Goal: Transaction & Acquisition: Purchase product/service

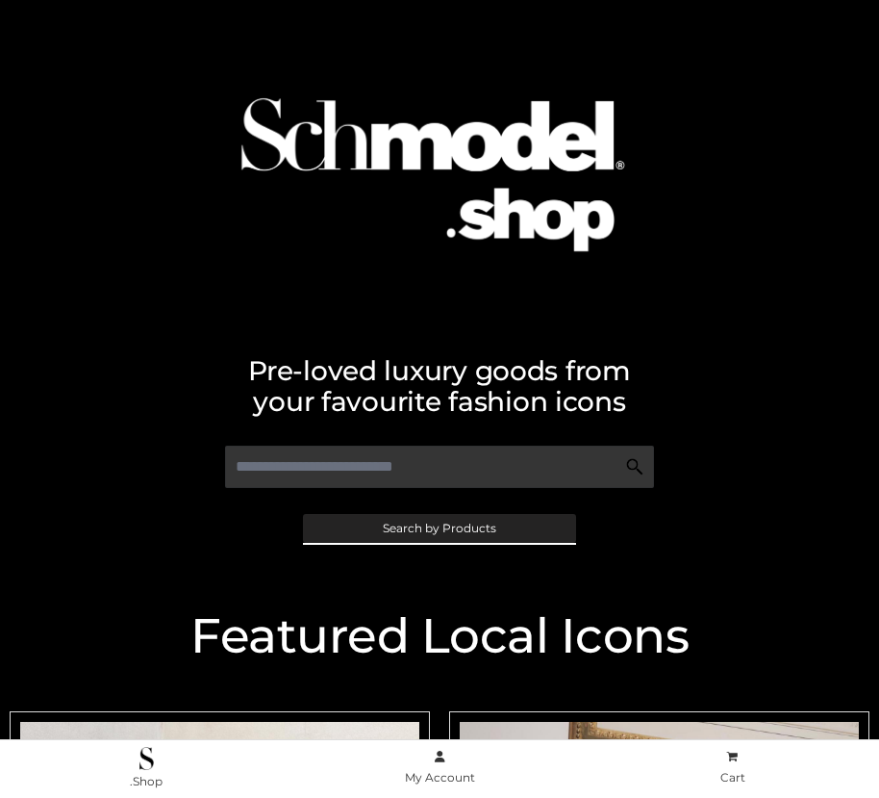
click at [439, 527] on span "Search by Products" at bounding box center [440, 528] width 114 height 12
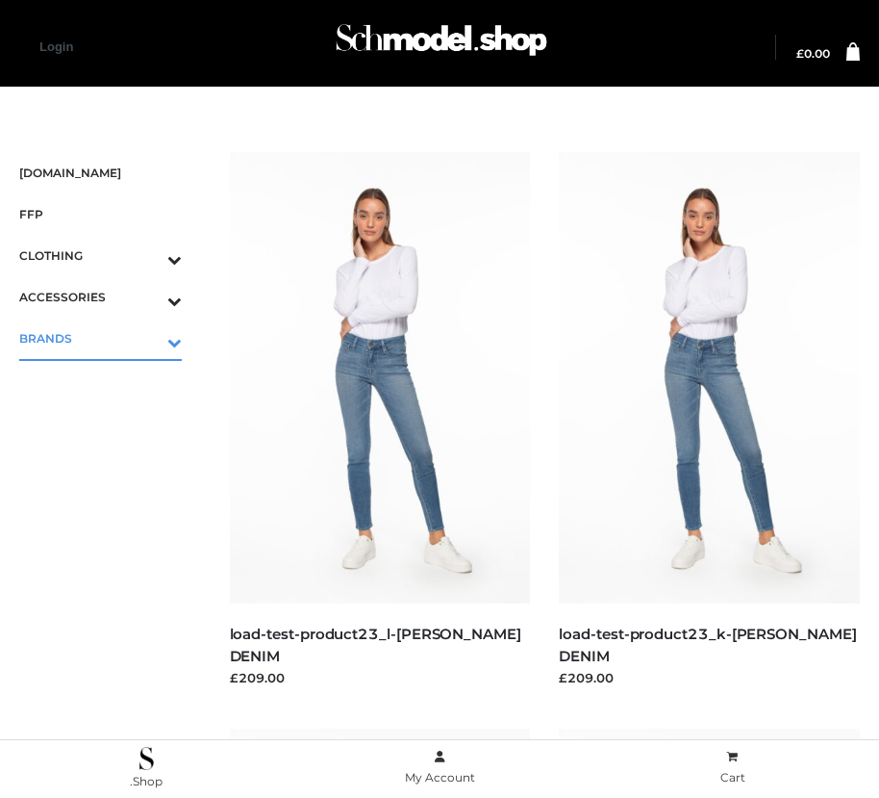
click at [147, 338] on icon "Toggle Submenu" at bounding box center [74, 342] width 216 height 22
click at [110, 379] on span "OPP SWIMWEAR" at bounding box center [109, 380] width 143 height 22
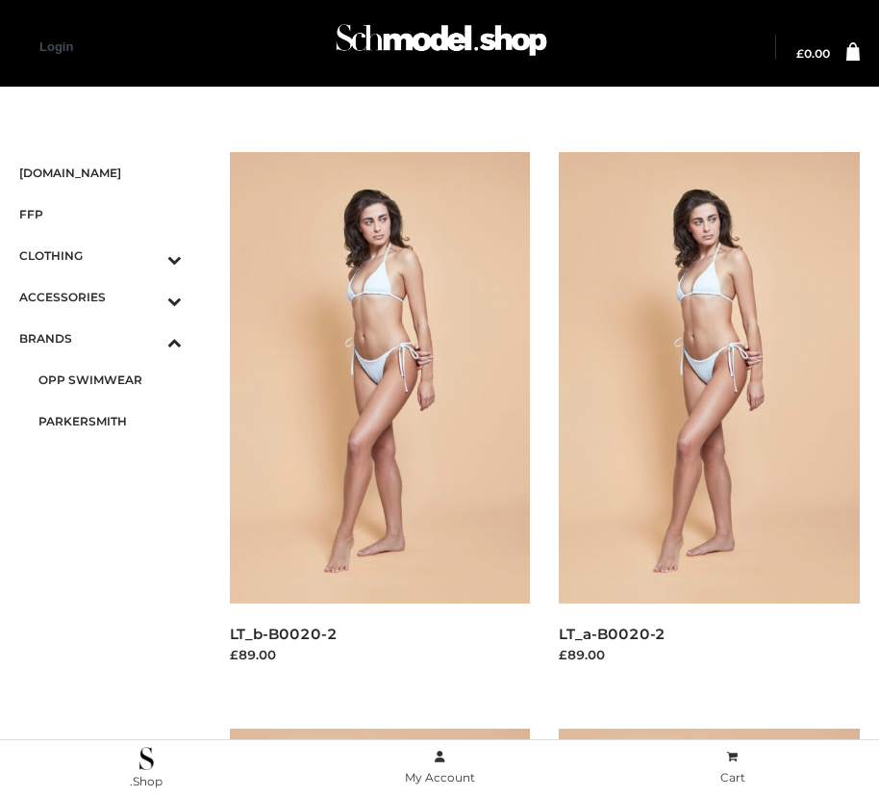
scroll to position [599, 0]
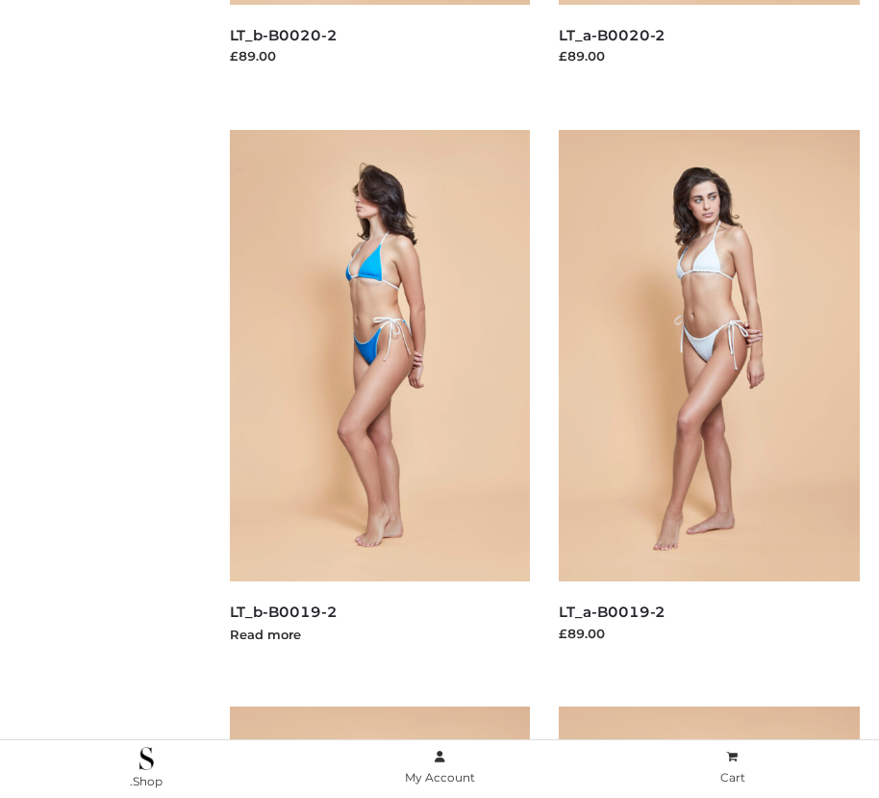
click at [379, 398] on img at bounding box center [380, 355] width 301 height 451
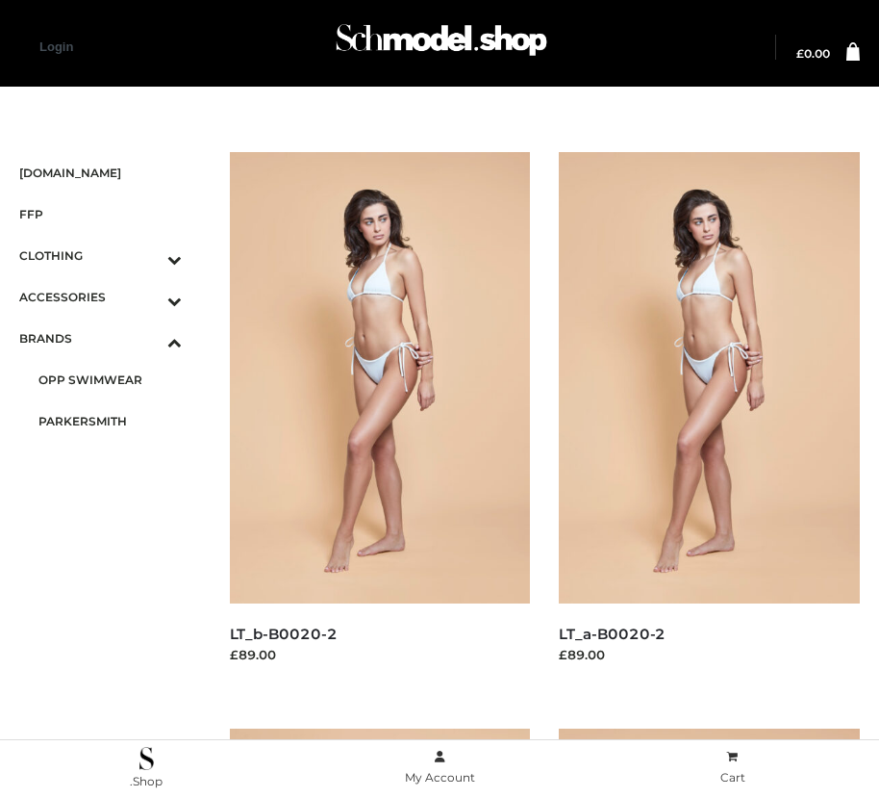
scroll to position [1175, 0]
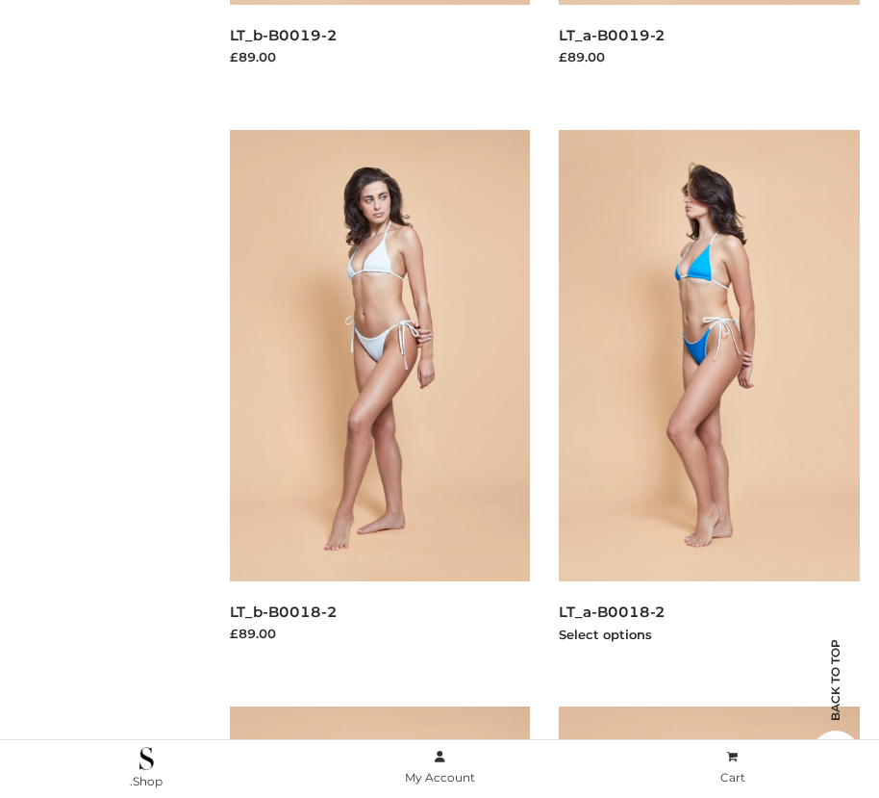
click at [709, 398] on img at bounding box center [709, 355] width 301 height 451
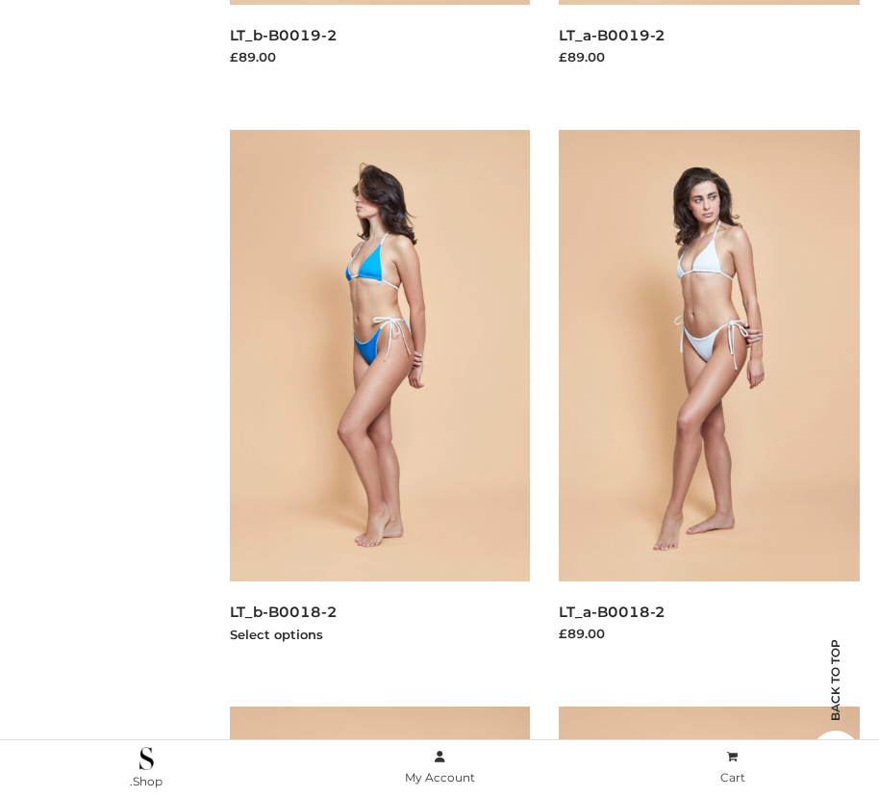
click at [379, 398] on img at bounding box center [380, 355] width 301 height 451
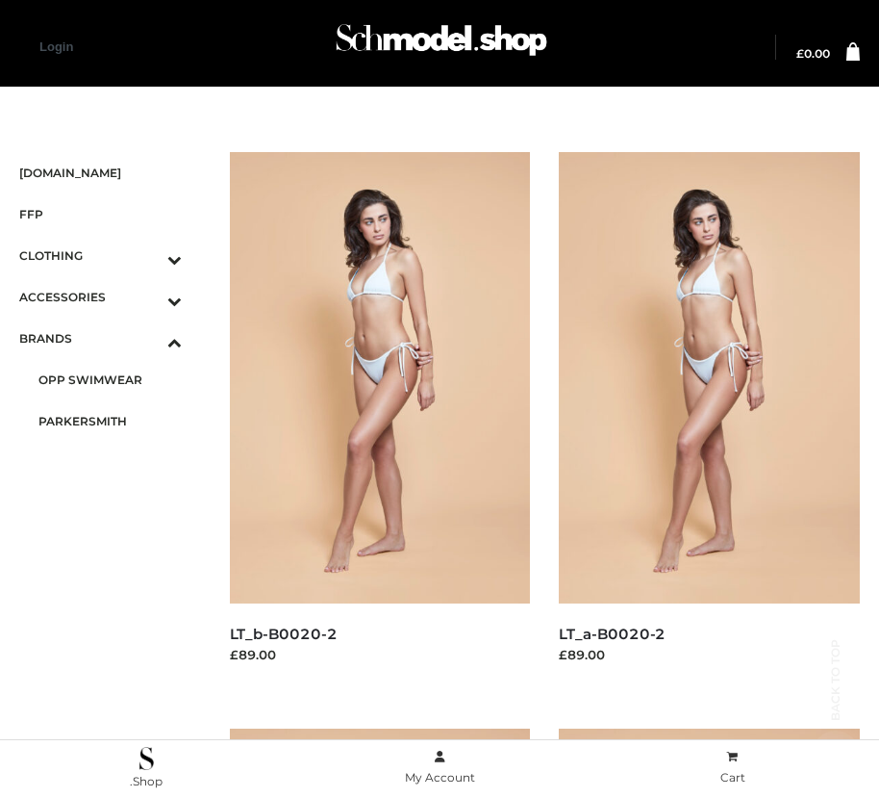
scroll to position [22, 0]
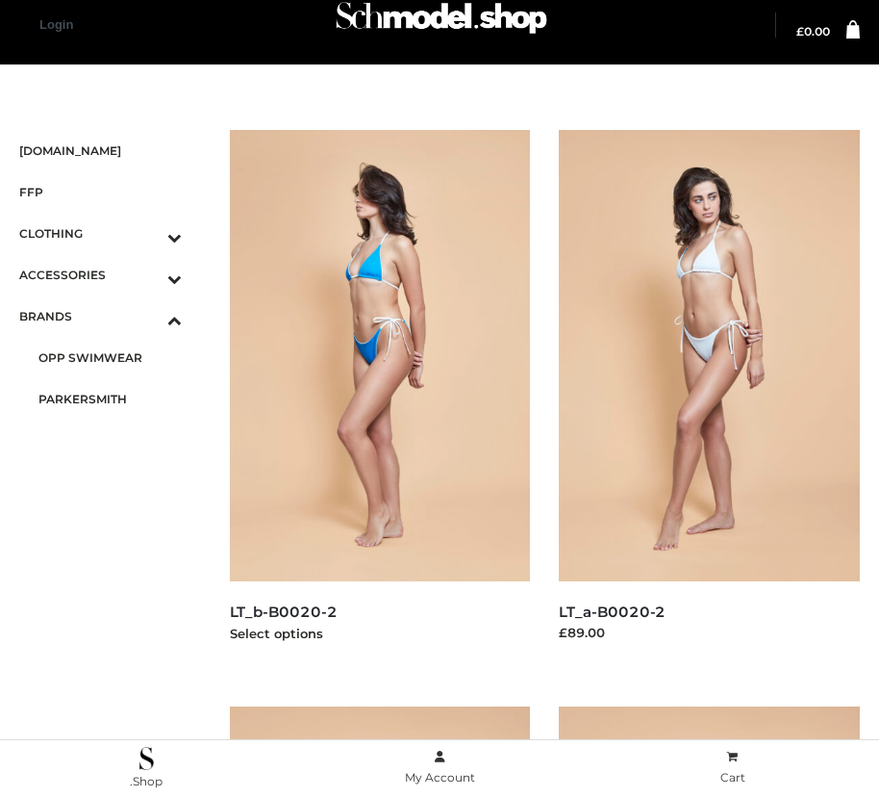
click at [379, 398] on img at bounding box center [380, 355] width 301 height 451
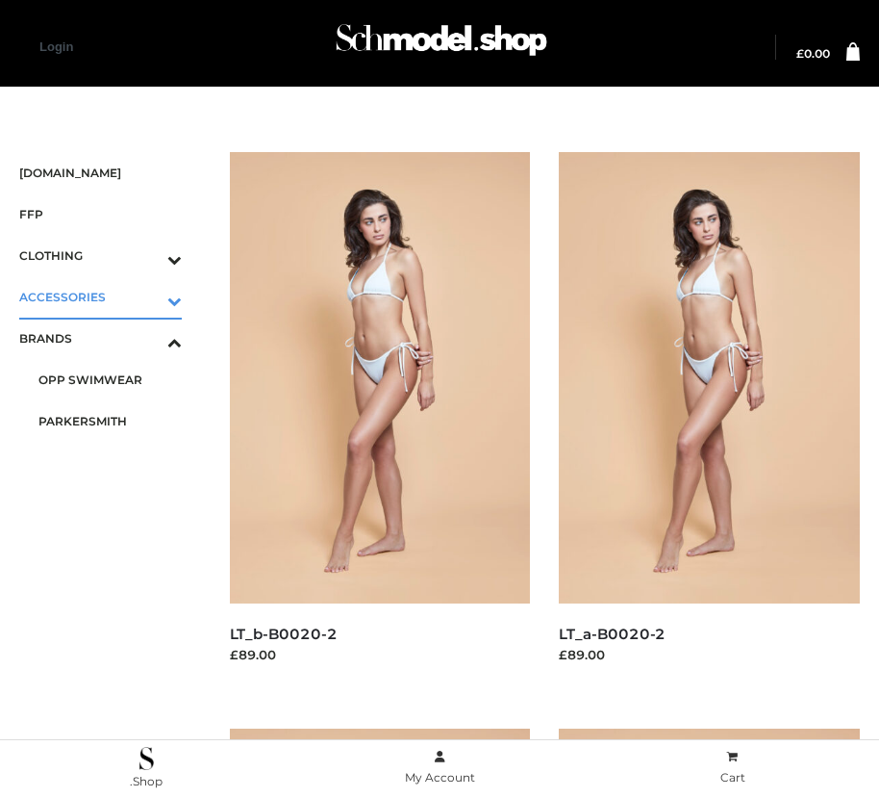
click at [147, 296] on icon "Toggle Submenu" at bounding box center [74, 301] width 216 height 22
click at [110, 379] on span "JEWELRY" at bounding box center [109, 380] width 143 height 22
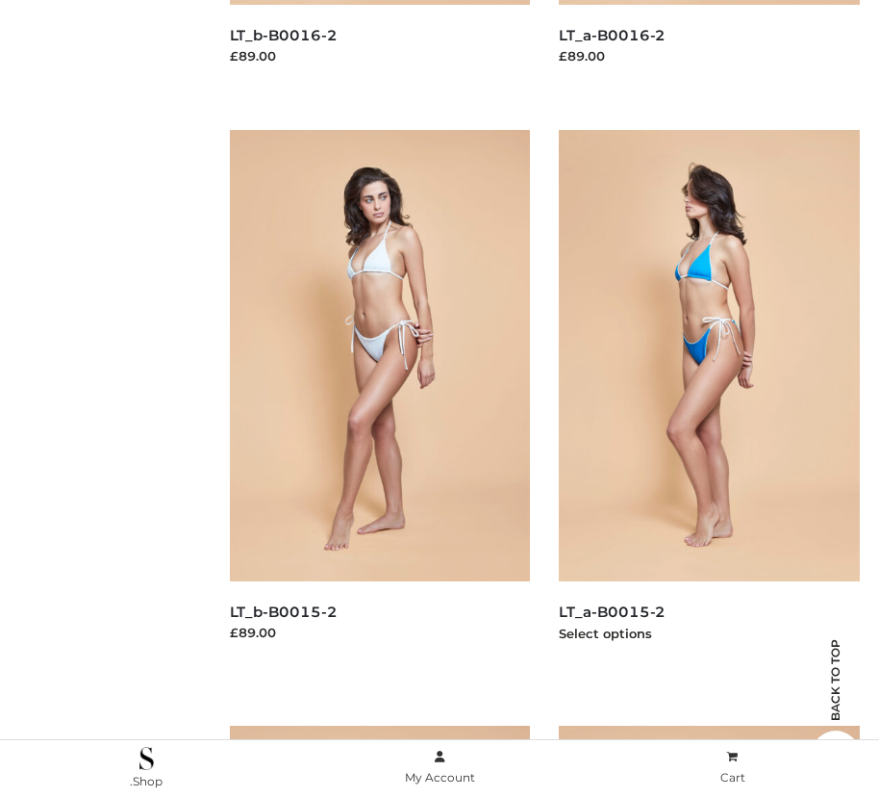
click at [709, 398] on img at bounding box center [709, 355] width 301 height 451
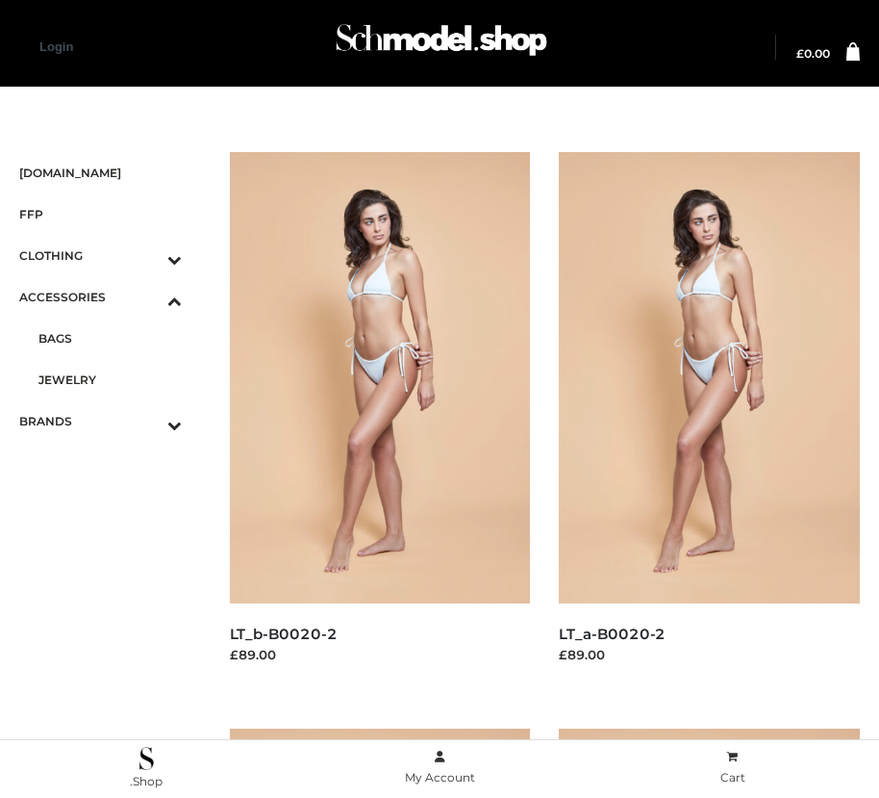
scroll to position [599, 0]
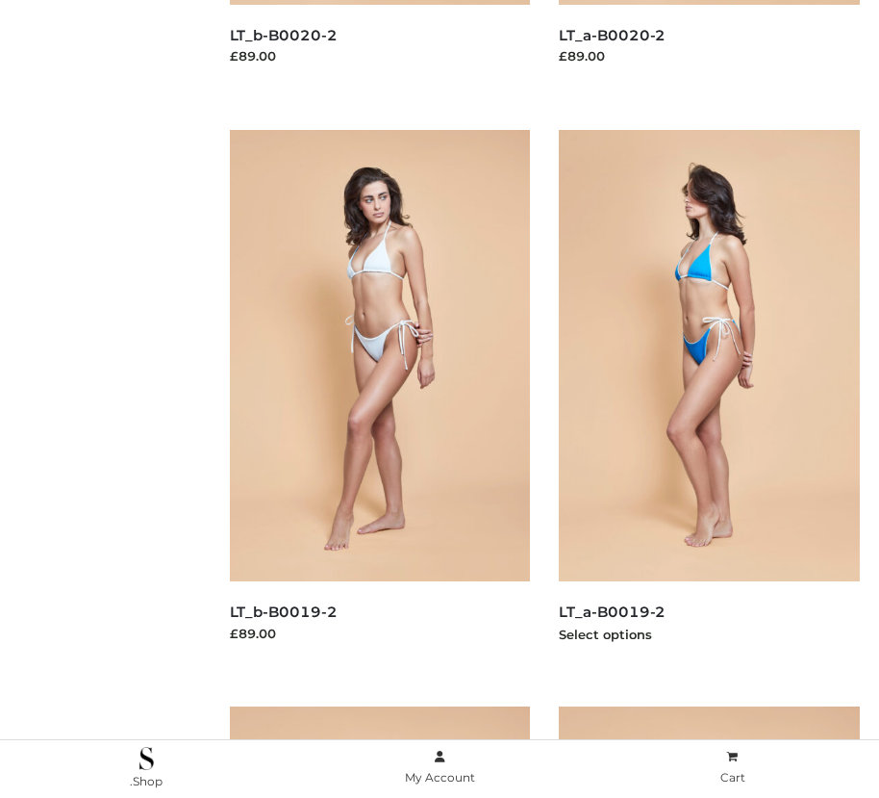
click at [709, 398] on img at bounding box center [709, 355] width 301 height 451
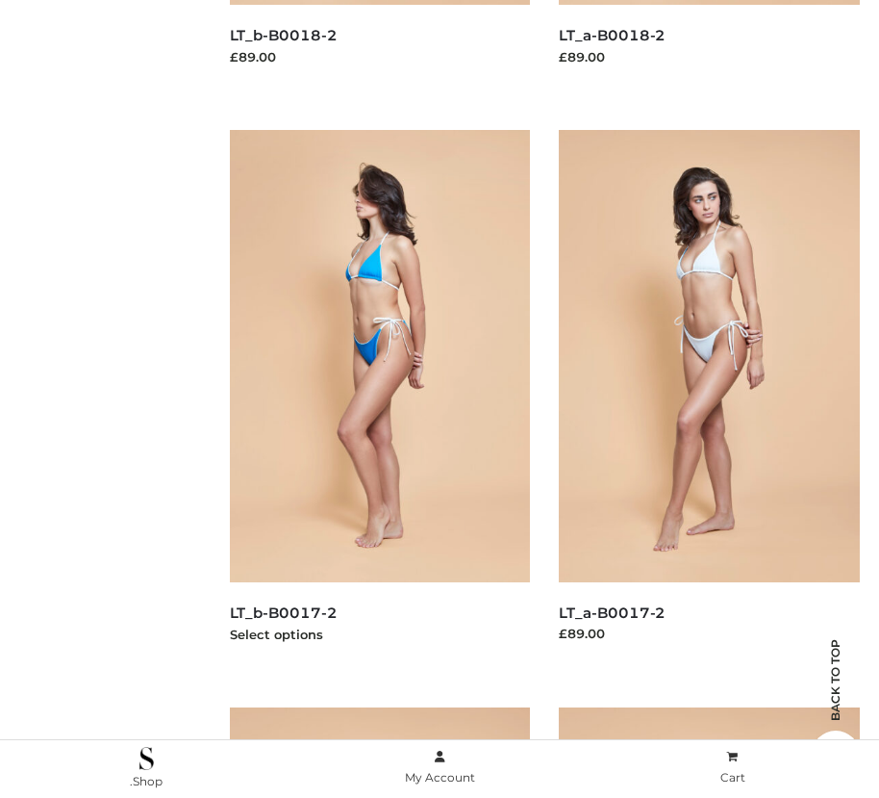
click at [379, 398] on img at bounding box center [380, 355] width 301 height 451
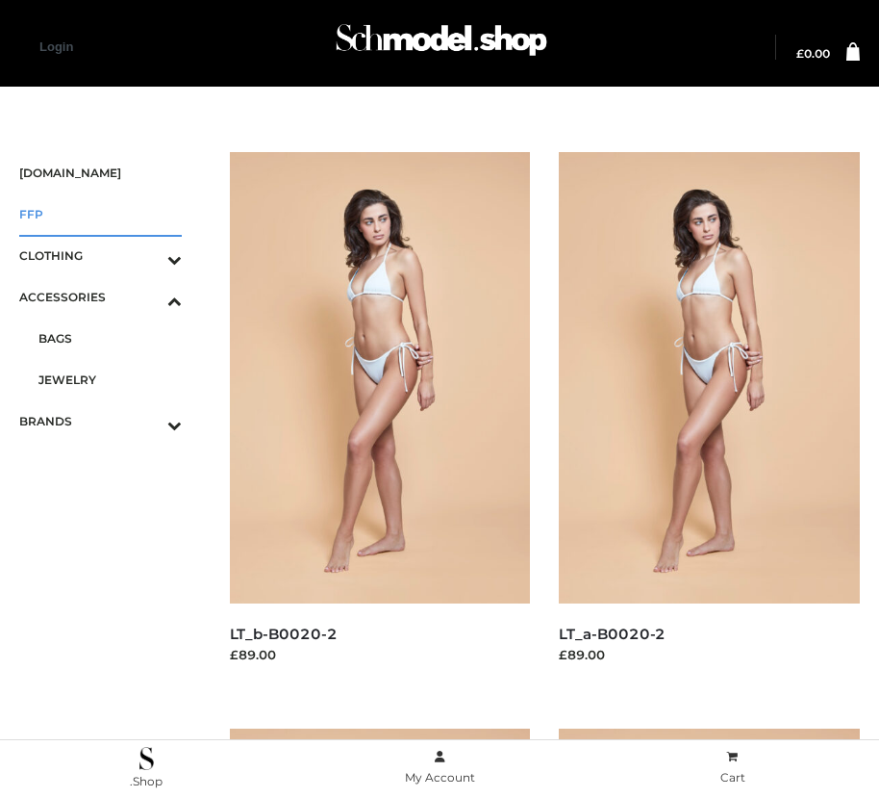
click at [100, 214] on span "FFP" at bounding box center [100, 214] width 163 height 22
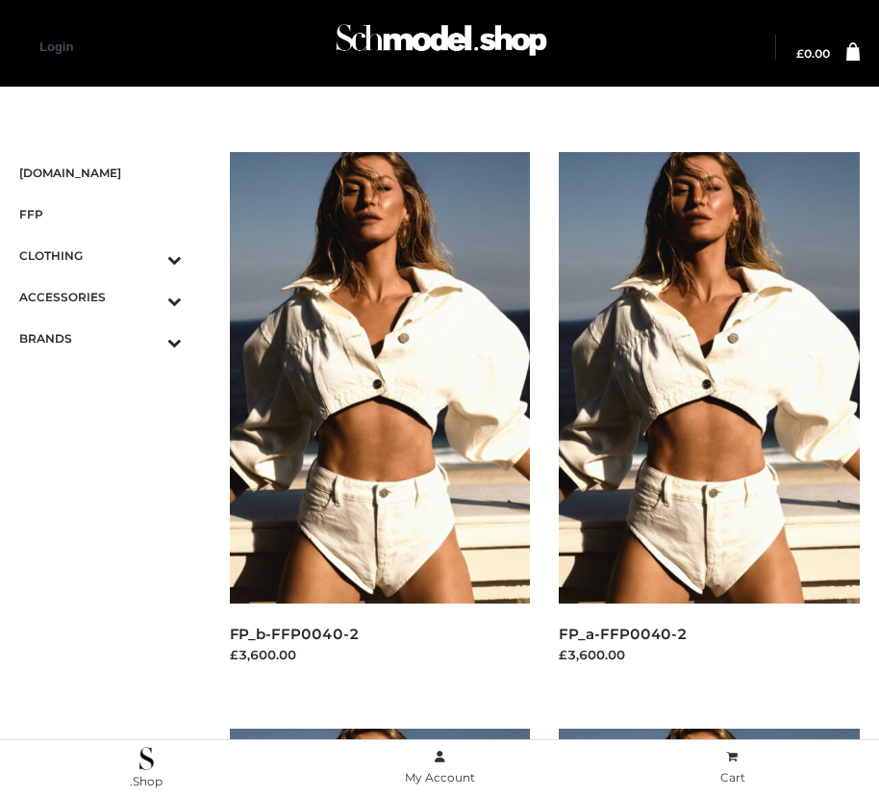
scroll to position [599, 0]
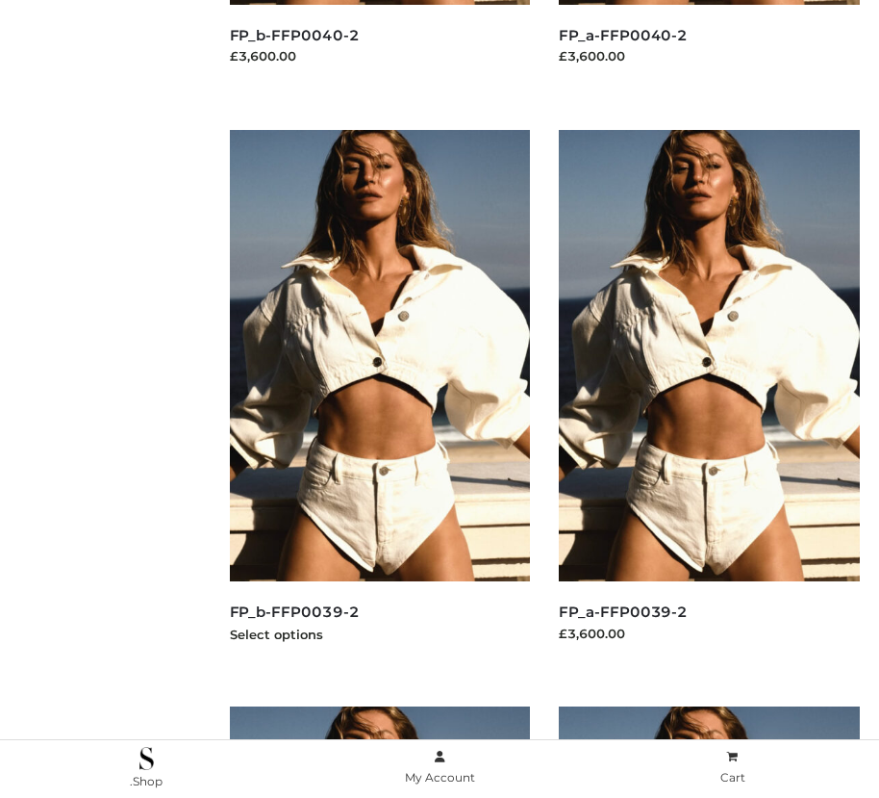
click at [379, 398] on img at bounding box center [380, 355] width 301 height 451
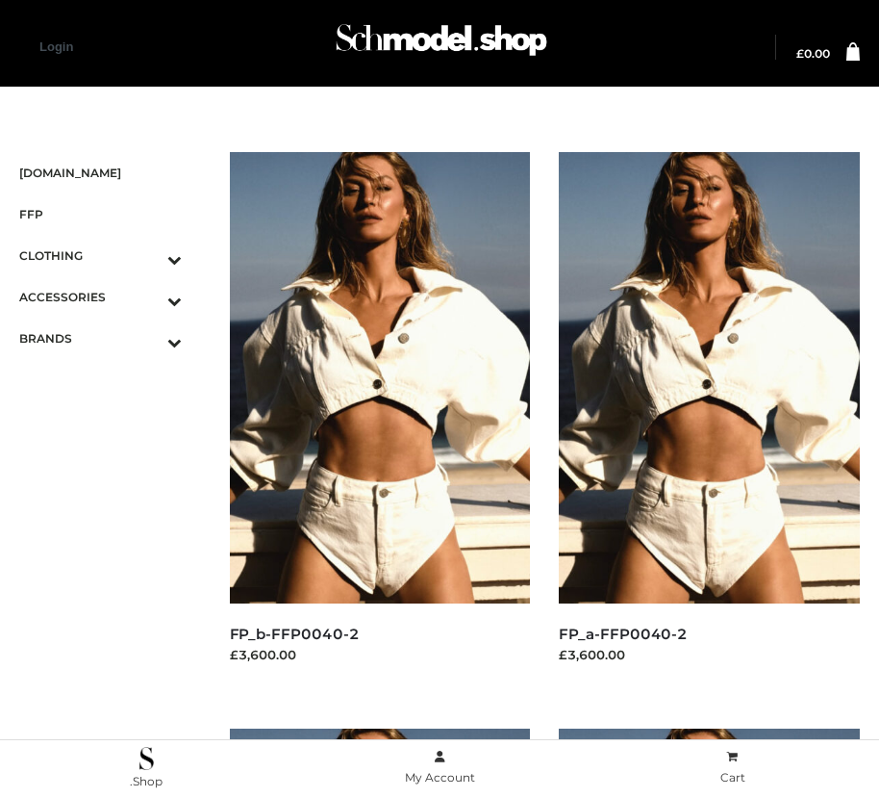
scroll to position [22, 0]
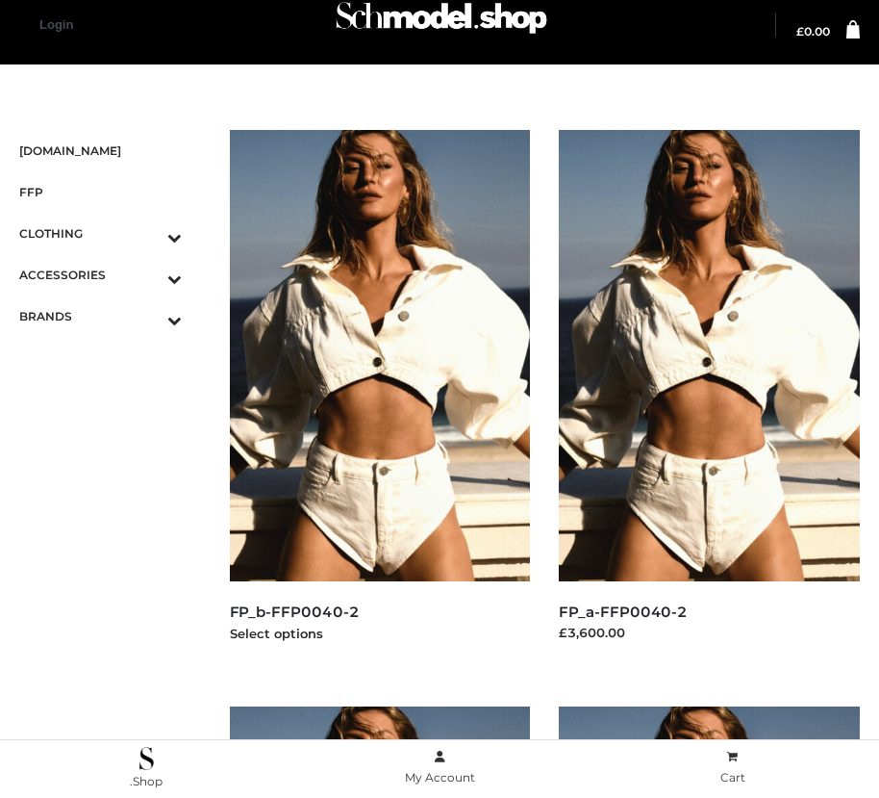
click at [379, 398] on img at bounding box center [380, 355] width 301 height 451
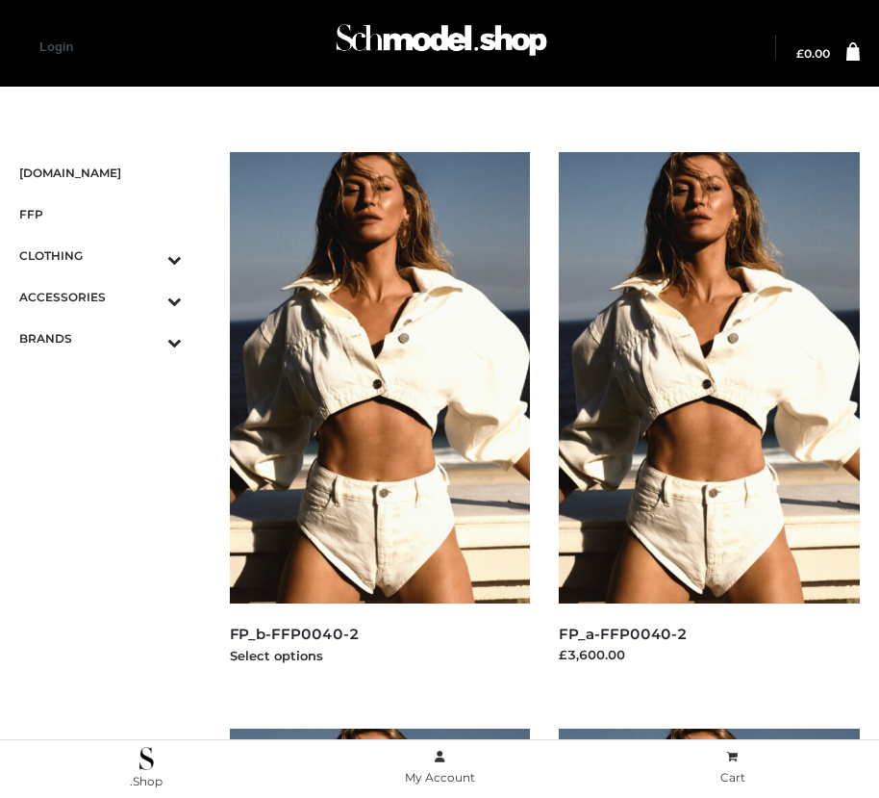
scroll to position [1751, 0]
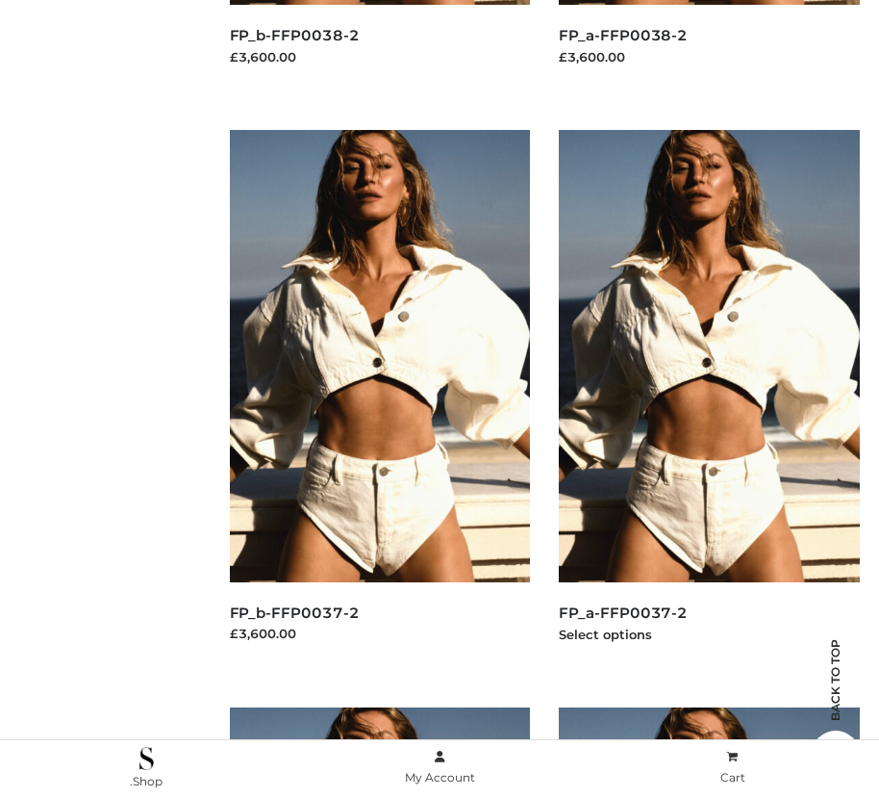
click at [709, 398] on img at bounding box center [709, 355] width 301 height 451
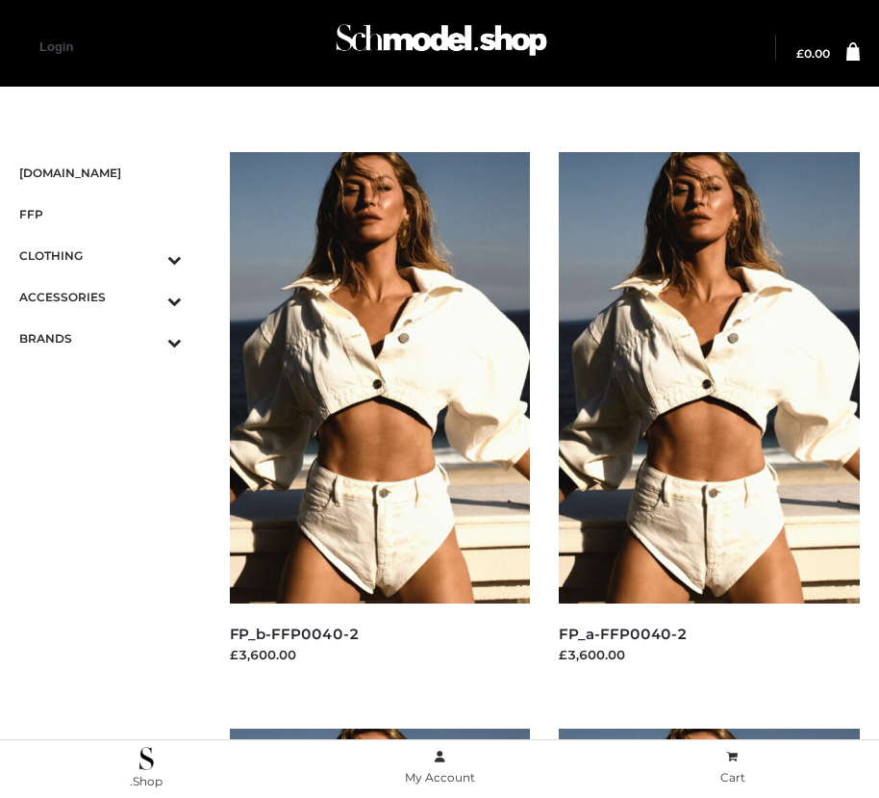
scroll to position [2329, 0]
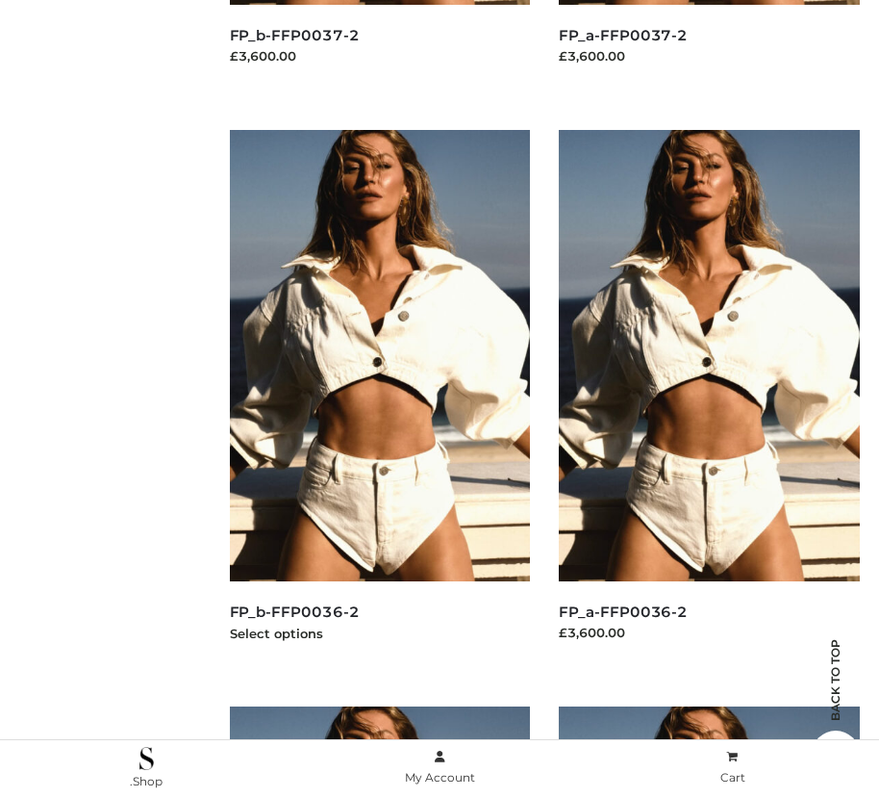
click at [379, 398] on img at bounding box center [380, 355] width 301 height 451
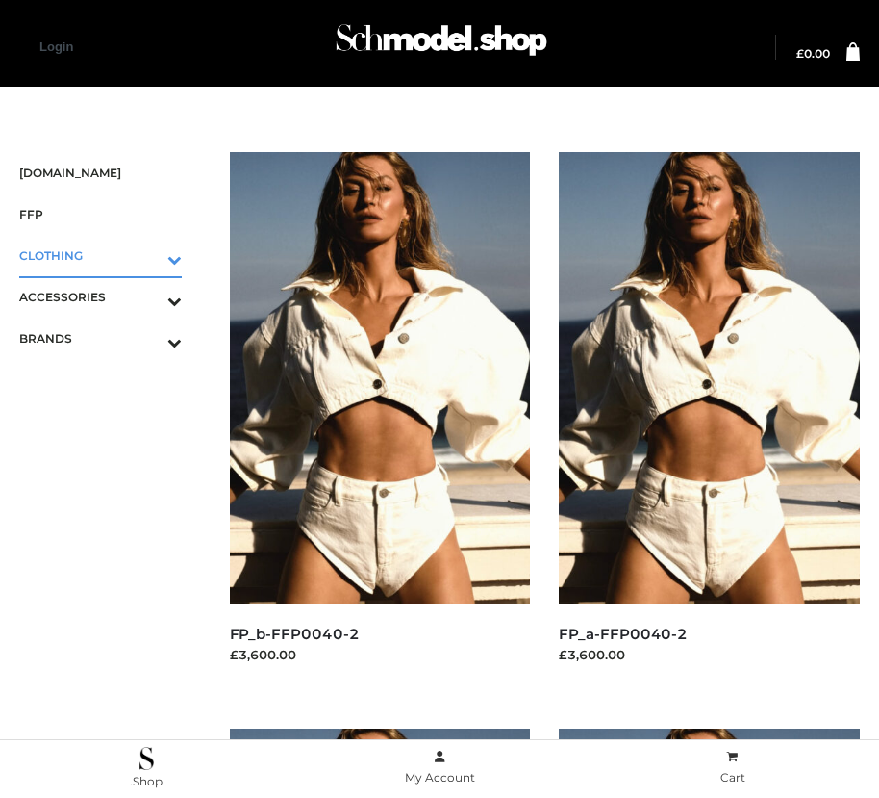
click at [147, 255] on icon "Toggle Submenu" at bounding box center [74, 259] width 216 height 22
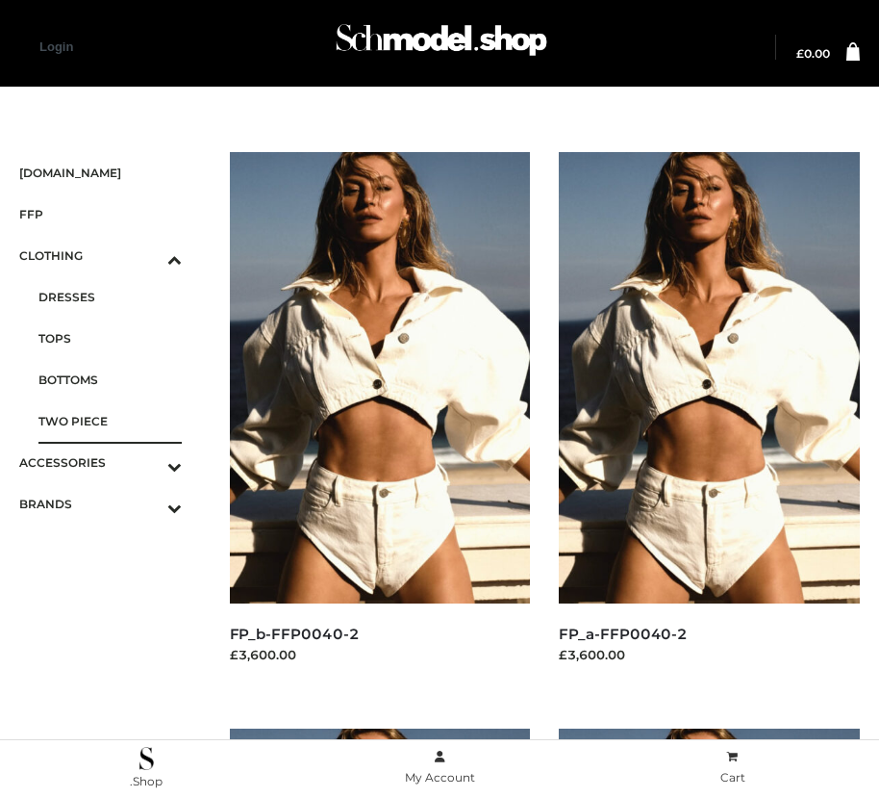
click at [110, 421] on span "TWO PIECE" at bounding box center [109, 421] width 143 height 22
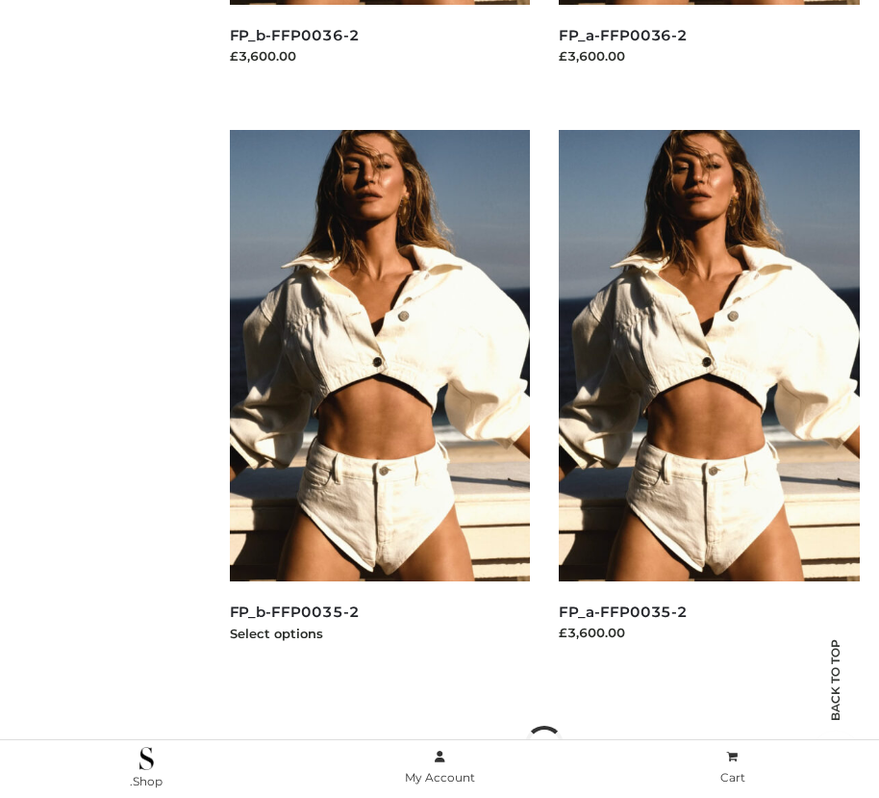
click at [379, 398] on img at bounding box center [380, 355] width 301 height 451
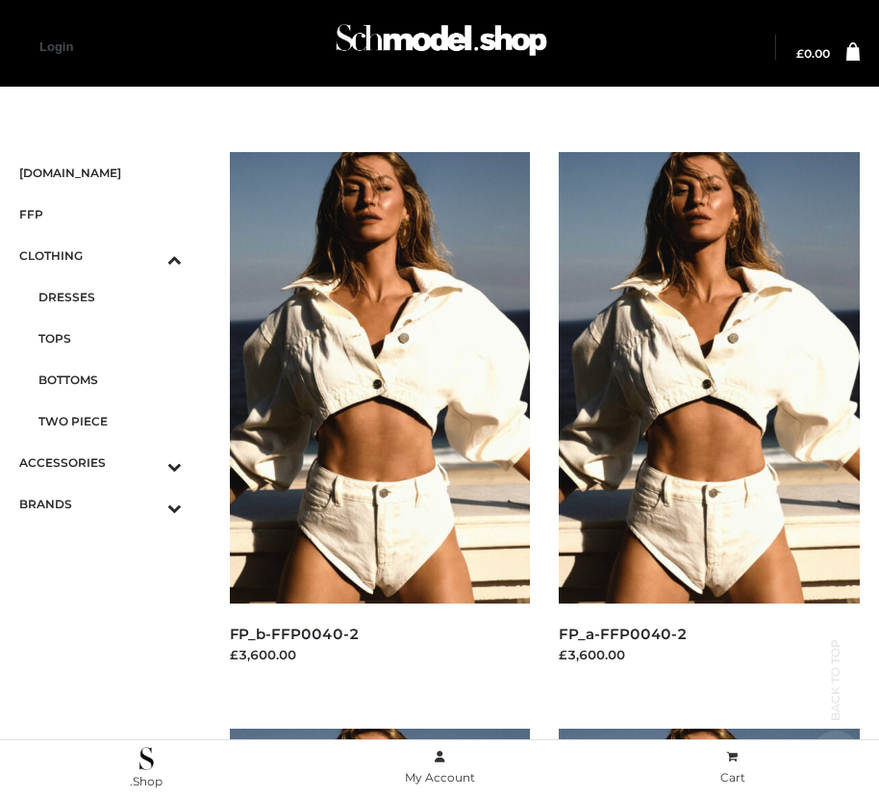
scroll to position [1751, 0]
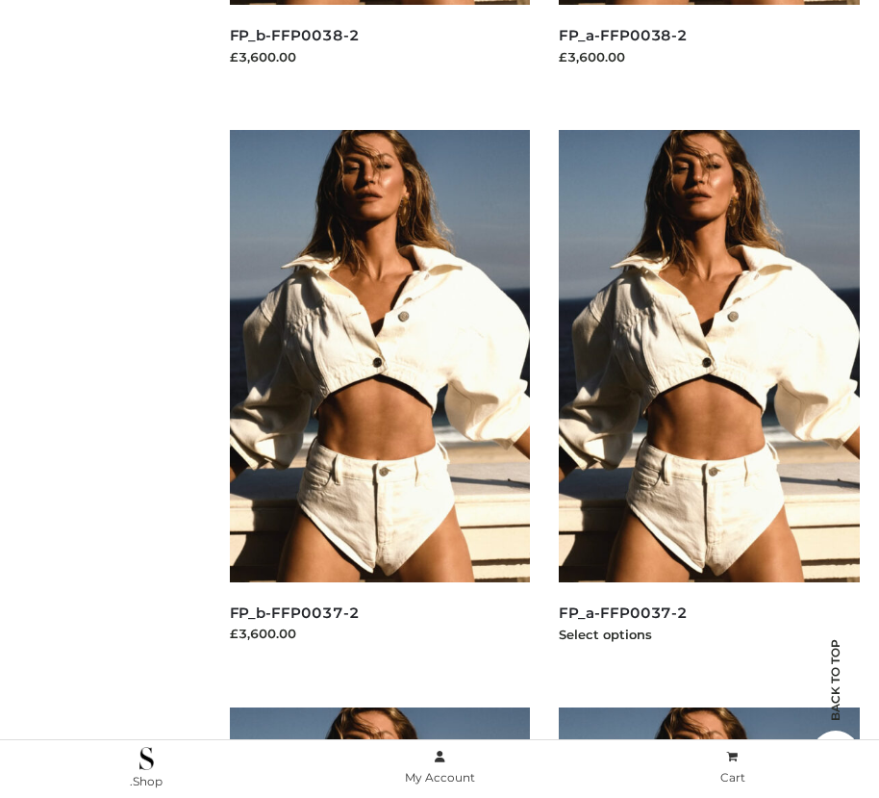
click at [709, 398] on img at bounding box center [709, 355] width 301 height 451
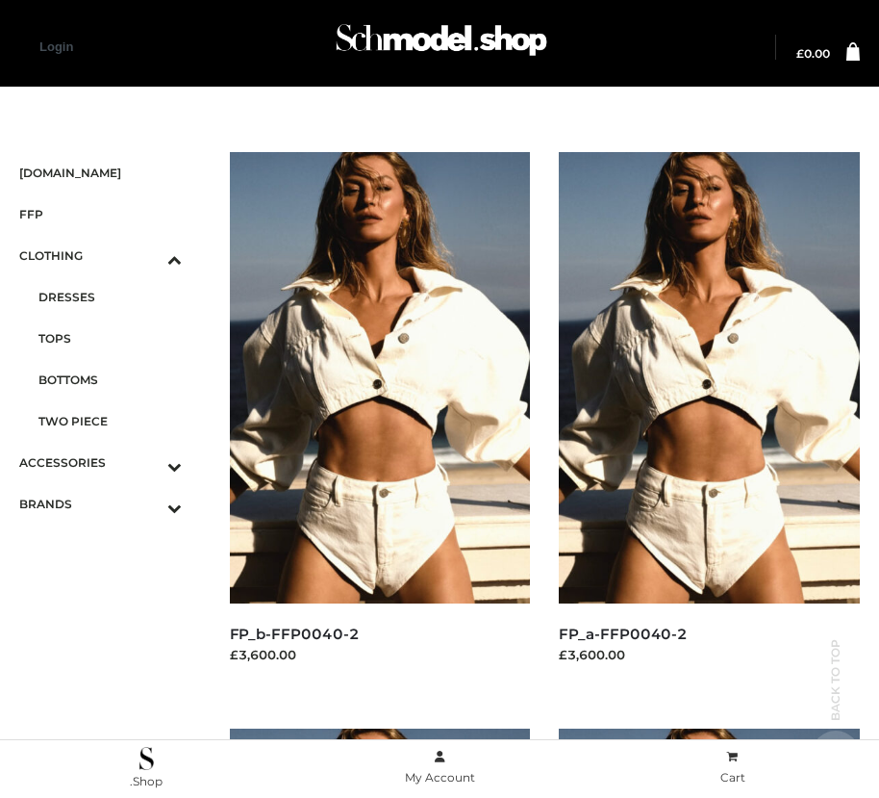
scroll to position [2329, 0]
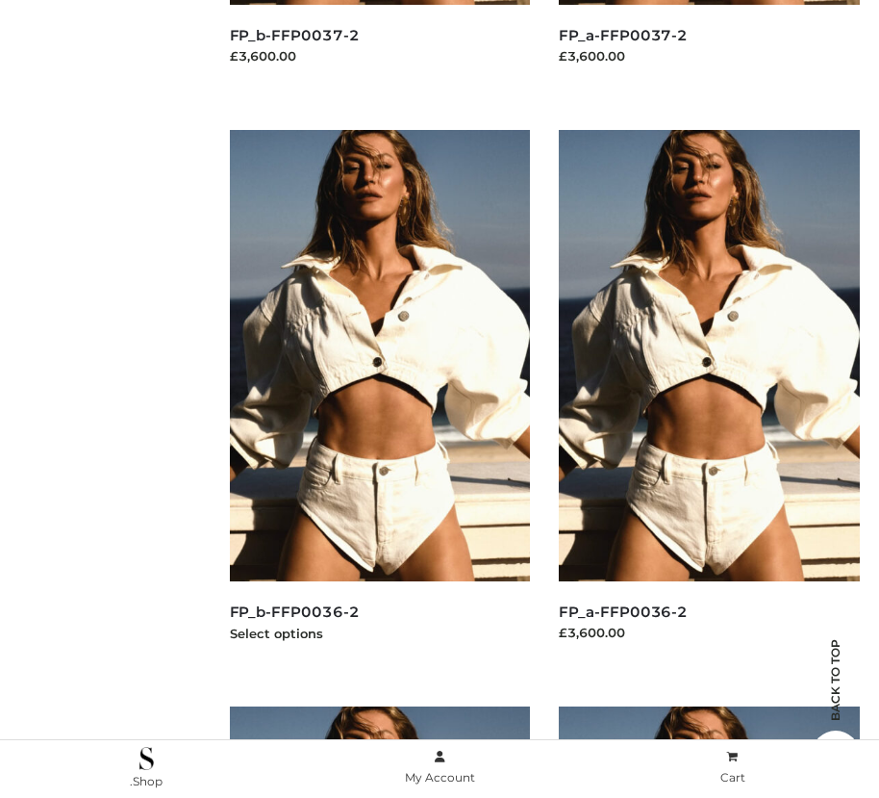
click at [379, 398] on img at bounding box center [380, 355] width 301 height 451
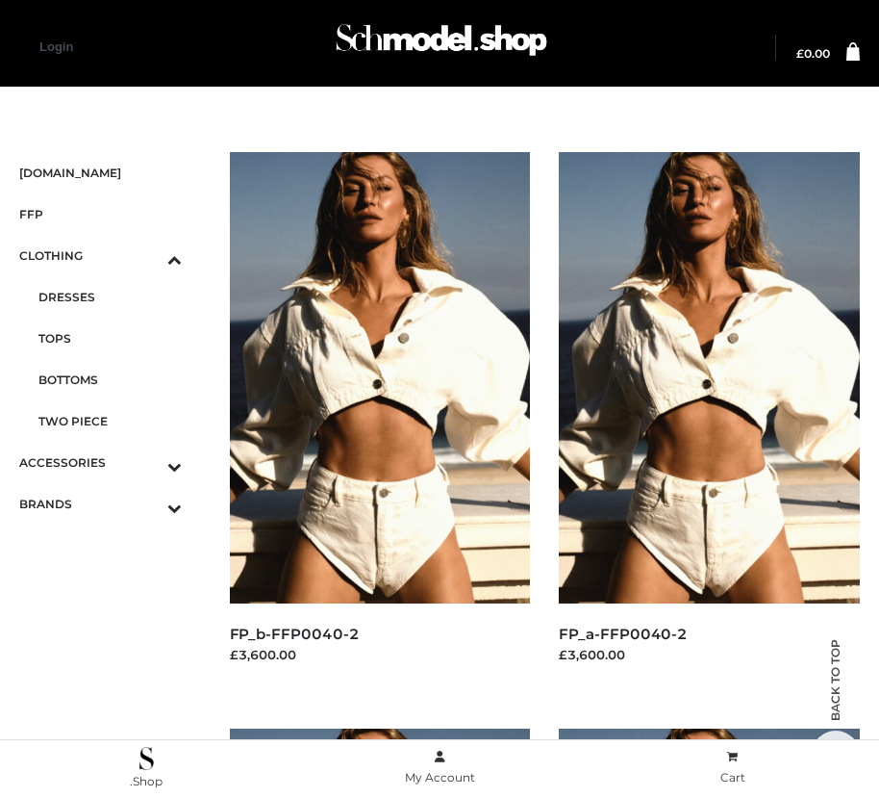
scroll to position [22, 0]
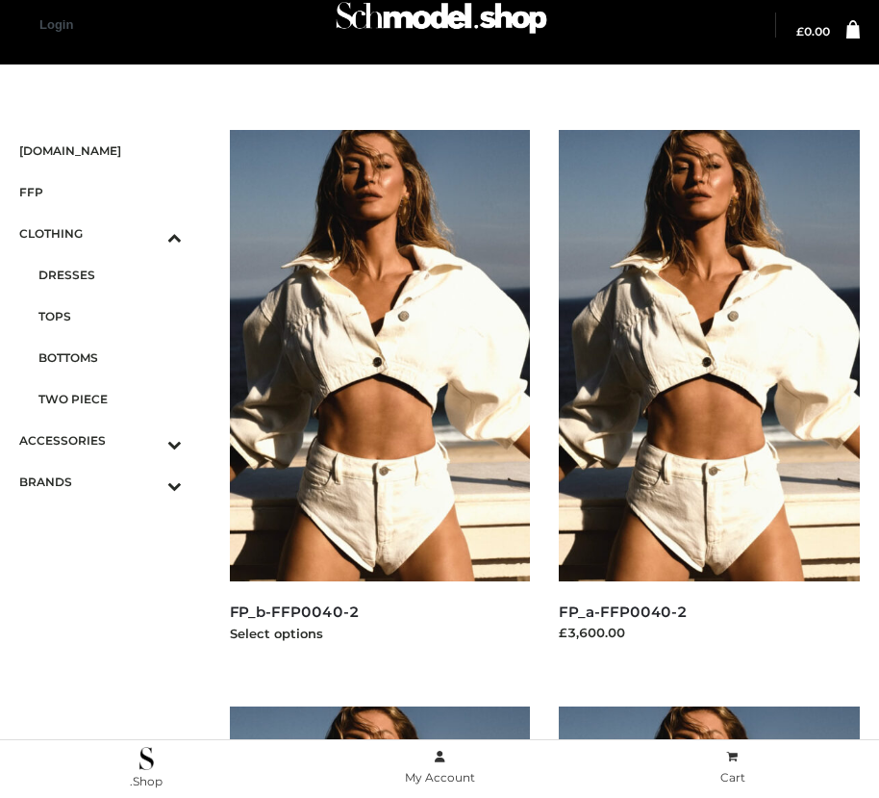
click at [379, 398] on img at bounding box center [380, 355] width 301 height 451
